Goal: Find specific page/section: Find specific page/section

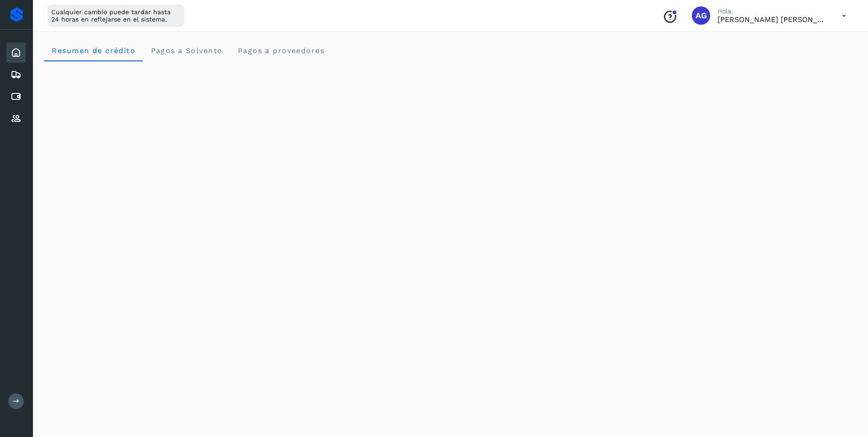
click at [14, 399] on icon at bounding box center [16, 400] width 7 height 7
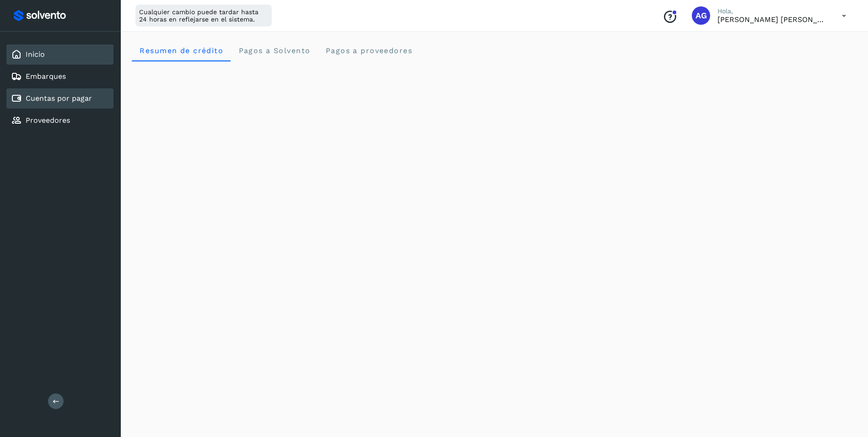
click at [78, 94] on link "Cuentas por pagar" at bounding box center [59, 98] width 66 height 9
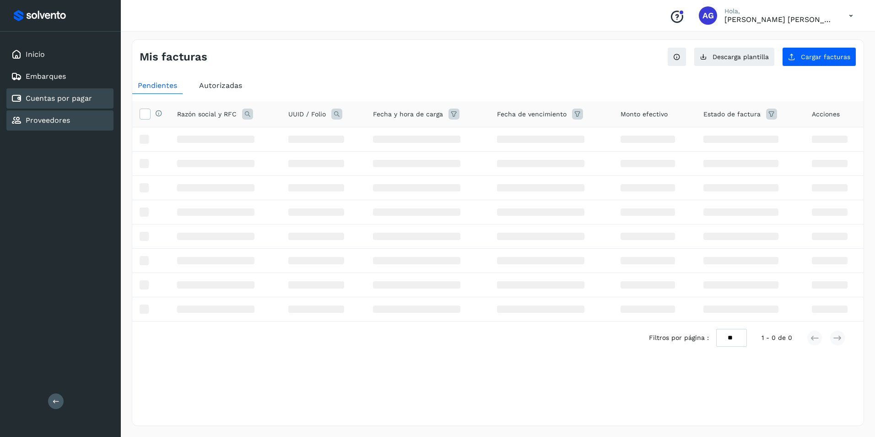
click at [93, 122] on div "Proveedores" at bounding box center [59, 120] width 107 height 20
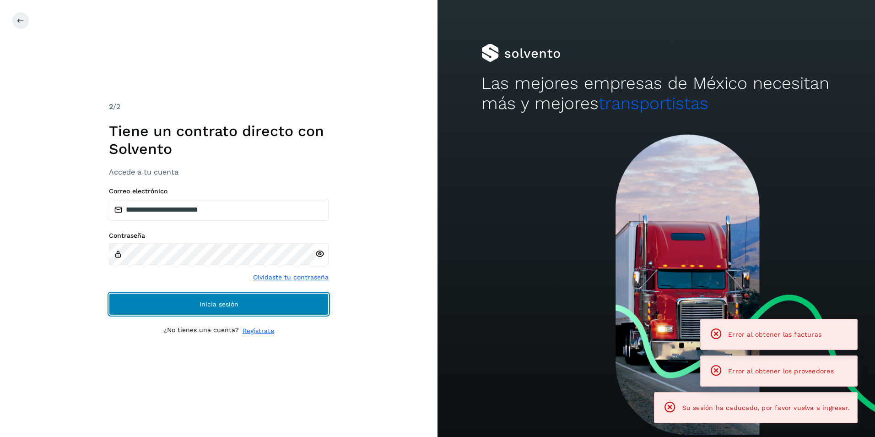
click at [227, 305] on span "Inicia sesión" at bounding box center [219, 304] width 39 height 6
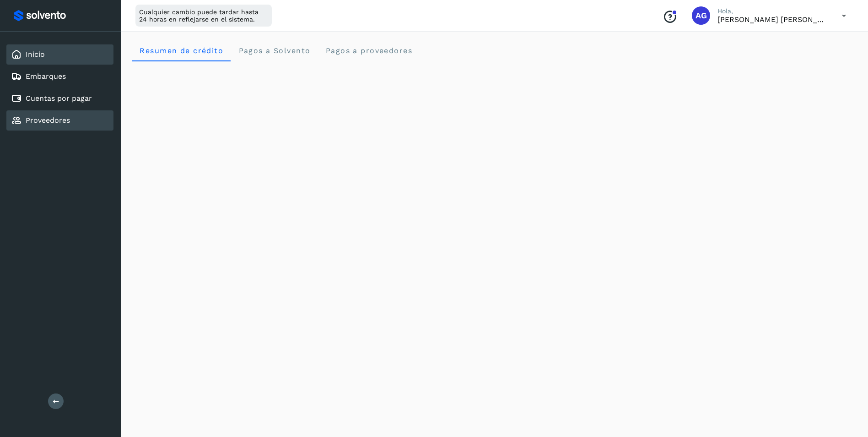
click at [57, 116] on link "Proveedores" at bounding box center [48, 120] width 44 height 9
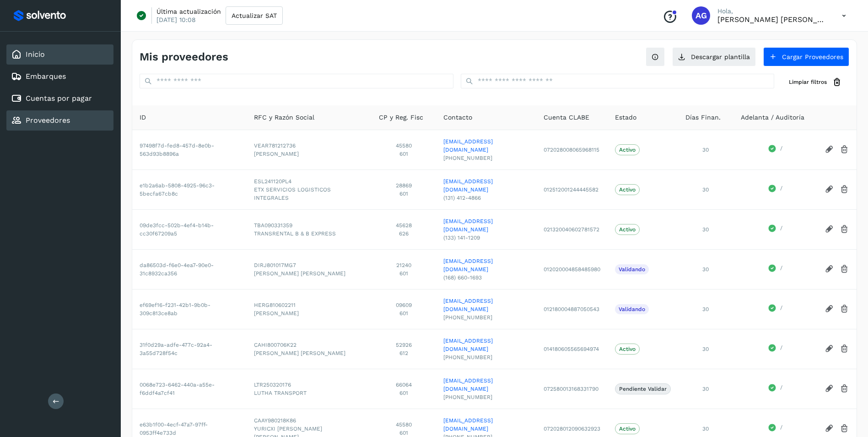
click at [62, 56] on div "Inicio" at bounding box center [59, 54] width 107 height 20
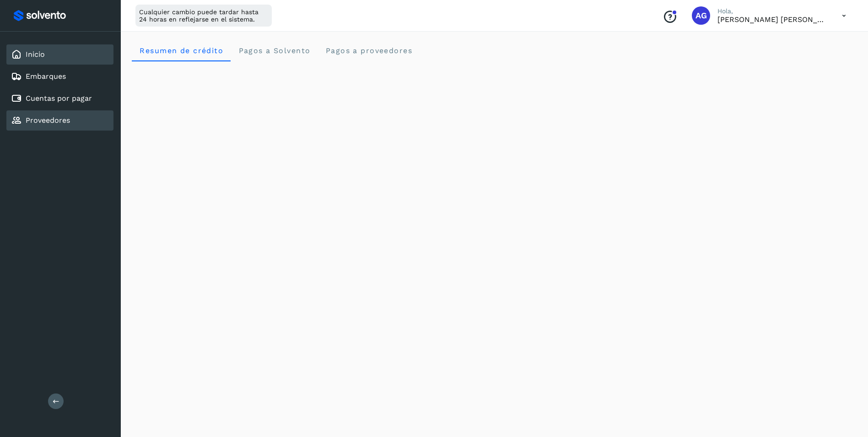
click at [59, 115] on div "Proveedores" at bounding box center [40, 120] width 59 height 11
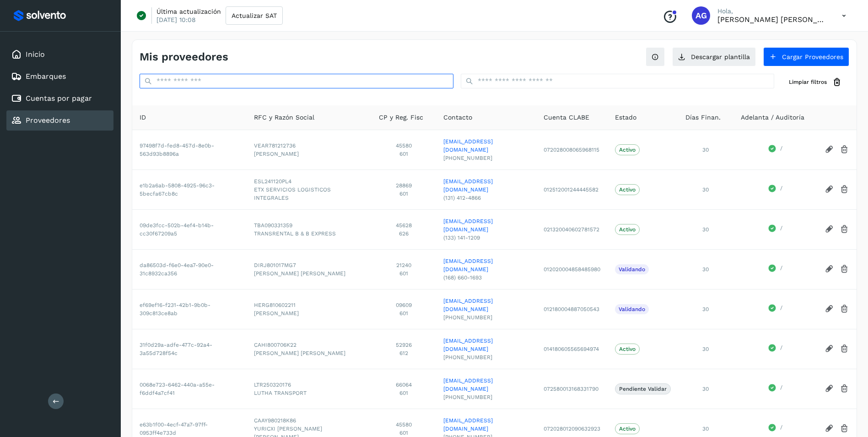
click at [193, 83] on input "text" at bounding box center [297, 81] width 314 height 15
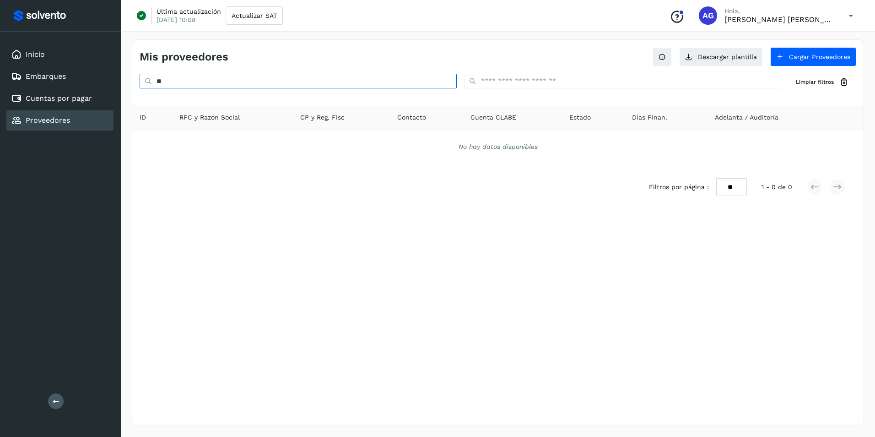
type input "*"
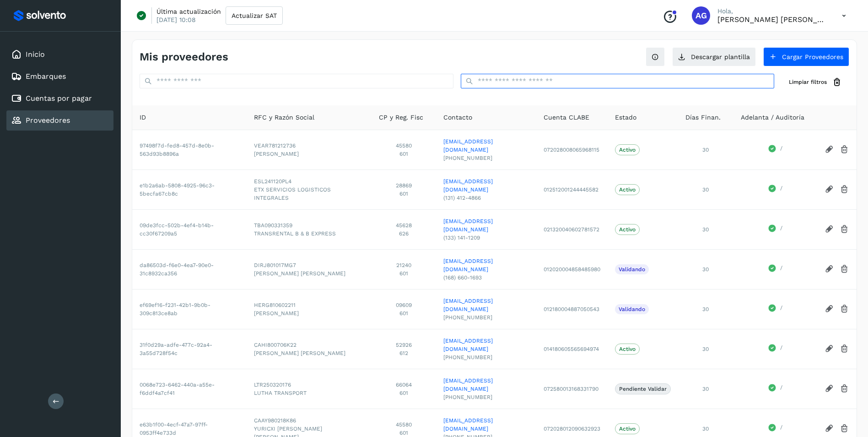
click at [529, 78] on input "text" at bounding box center [618, 81] width 314 height 15
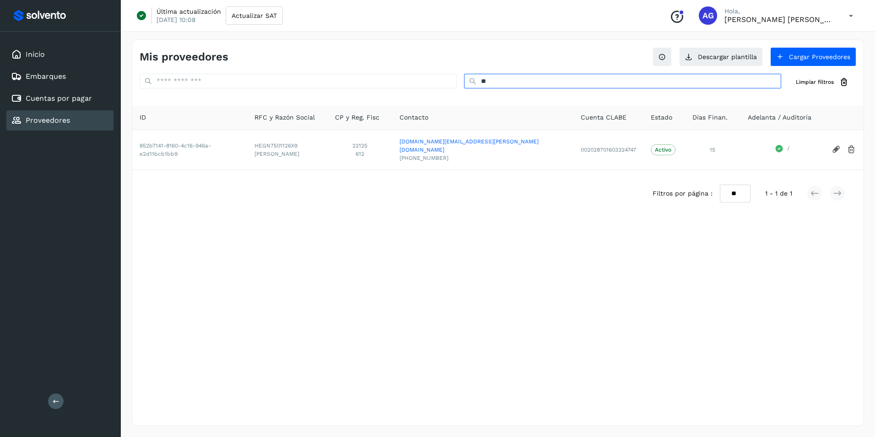
type input "*"
